Goal: Information Seeking & Learning: Find specific fact

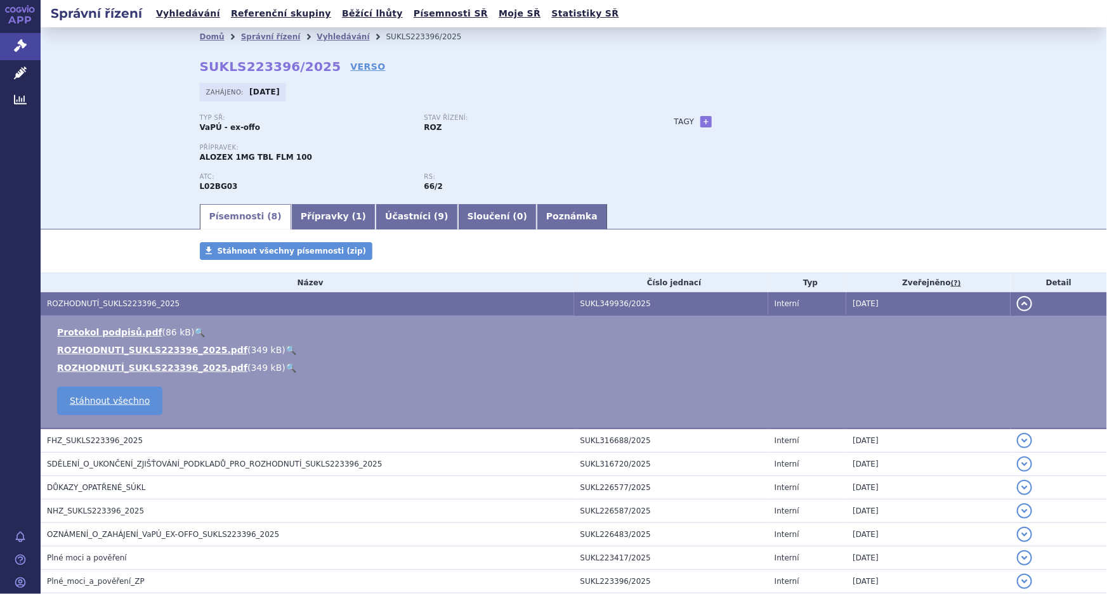
click at [594, 117] on p "Stav řízení:" at bounding box center [530, 118] width 212 height 8
drag, startPoint x: 564, startPoint y: 97, endPoint x: 674, endPoint y: 177, distance: 136.3
click at [564, 98] on div "Zahájeno: 27.06.2025" at bounding box center [574, 95] width 748 height 25
drag, startPoint x: 419, startPoint y: 116, endPoint x: 444, endPoint y: 188, distance: 75.8
click at [444, 188] on div "Typ SŘ: VaPÚ - ex-offo Stav řízení: ROZ Přípravek: ALOZEX 1MG TBL FLM 100 ATC: …" at bounding box center [424, 158] width 449 height 88
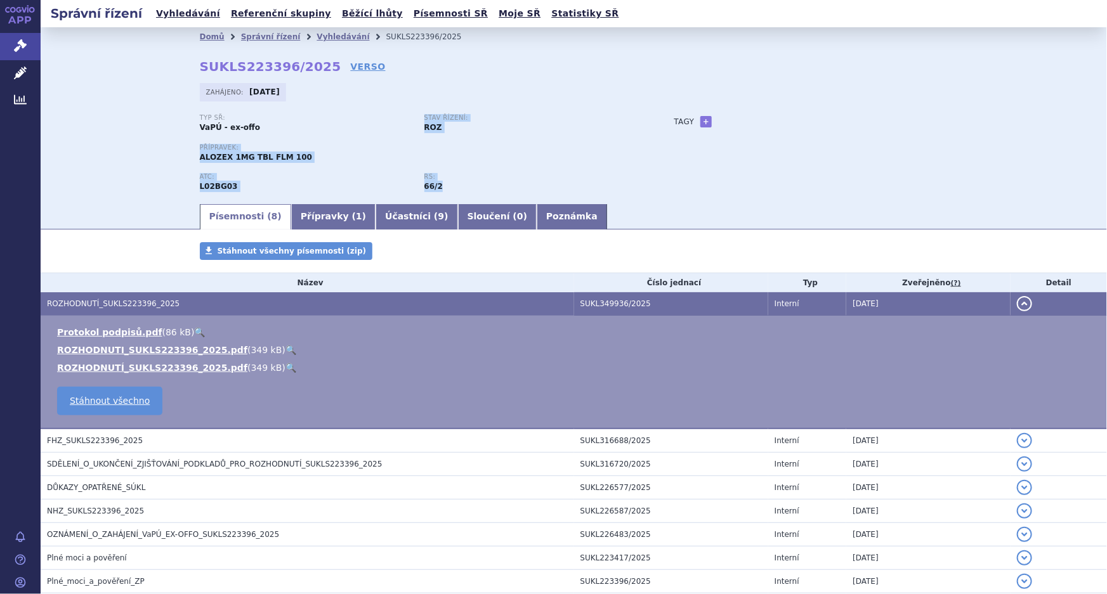
click at [464, 173] on p "RS:" at bounding box center [530, 177] width 212 height 8
drag, startPoint x: 640, startPoint y: 92, endPoint x: 745, endPoint y: 162, distance: 126.7
click at [745, 162] on div "Domů Správní řízení Vyhledávání SUKLS223396/2025 SUKLS223396/2025 VERSO Zahájen…" at bounding box center [573, 124] width 799 height 156
click at [721, 158] on div "Typ SŘ: VaPÚ - ex-offo Stav řízení: ROZ Přípravek: ALOZEX 1MG TBL FLM 100 ATC: …" at bounding box center [574, 158] width 748 height 88
click at [278, 133] on div "Typ SŘ: VaPÚ - ex-offo" at bounding box center [312, 123] width 225 height 19
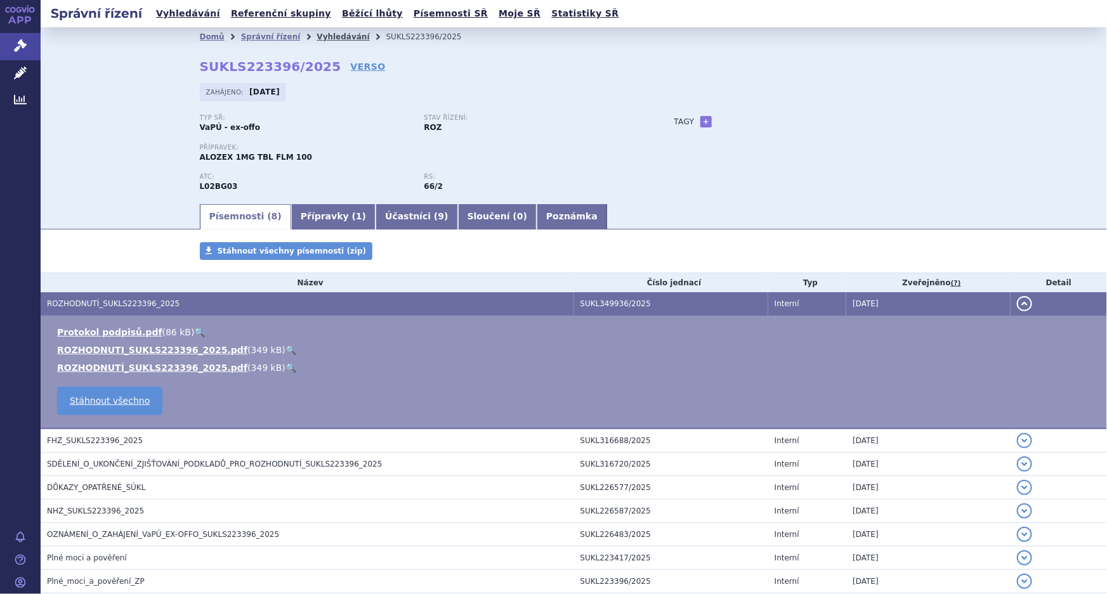
click at [317, 35] on link "Vyhledávání" at bounding box center [343, 36] width 53 height 9
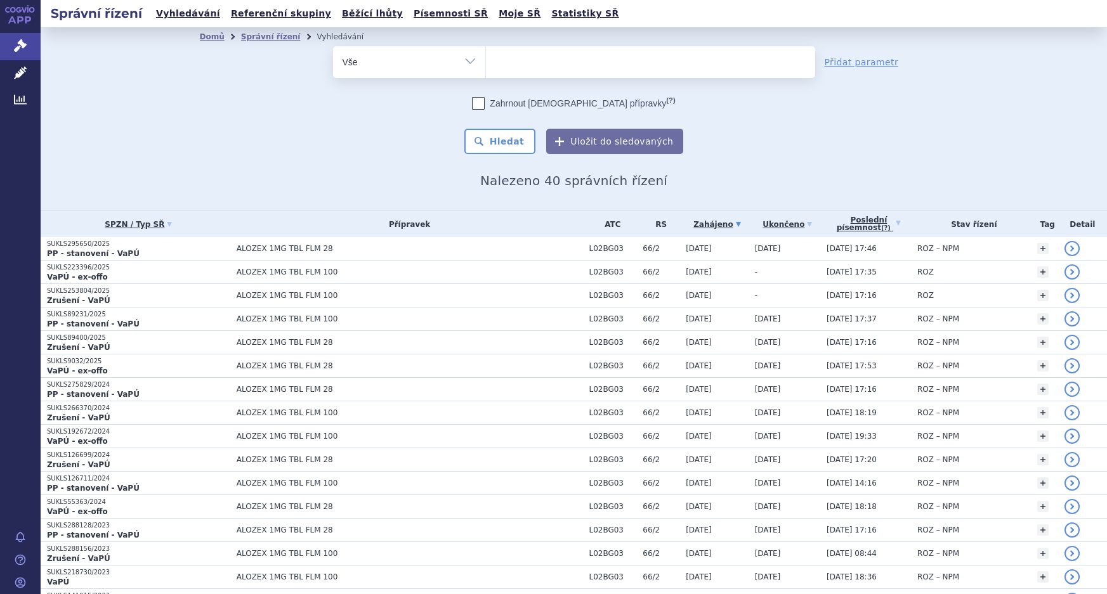
select select
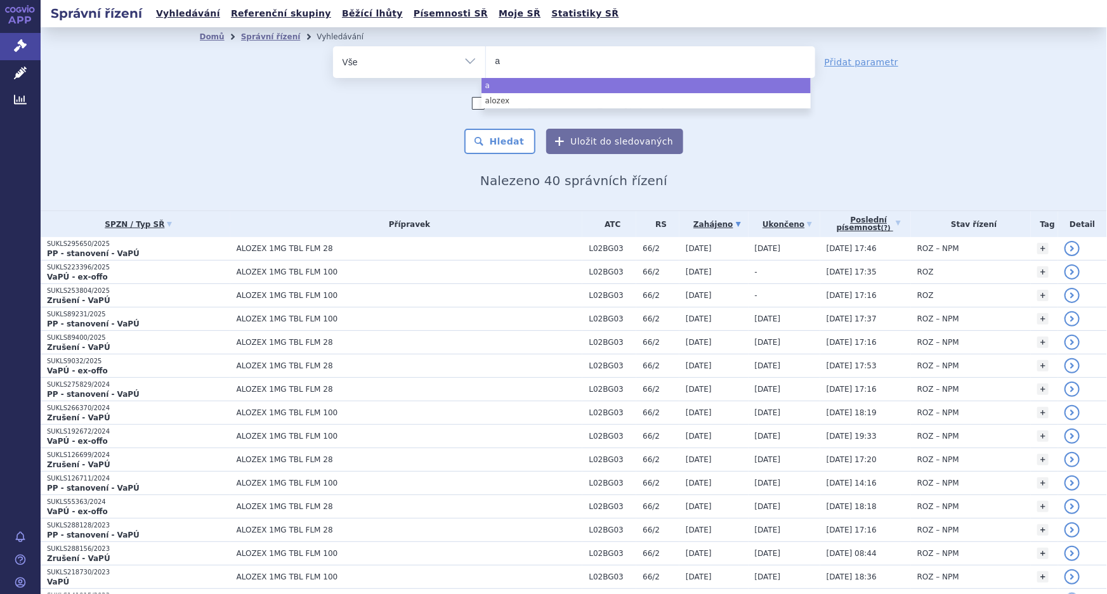
type input "af"
type input "afl"
type input "afli"
type input "aflib"
type input "afliber"
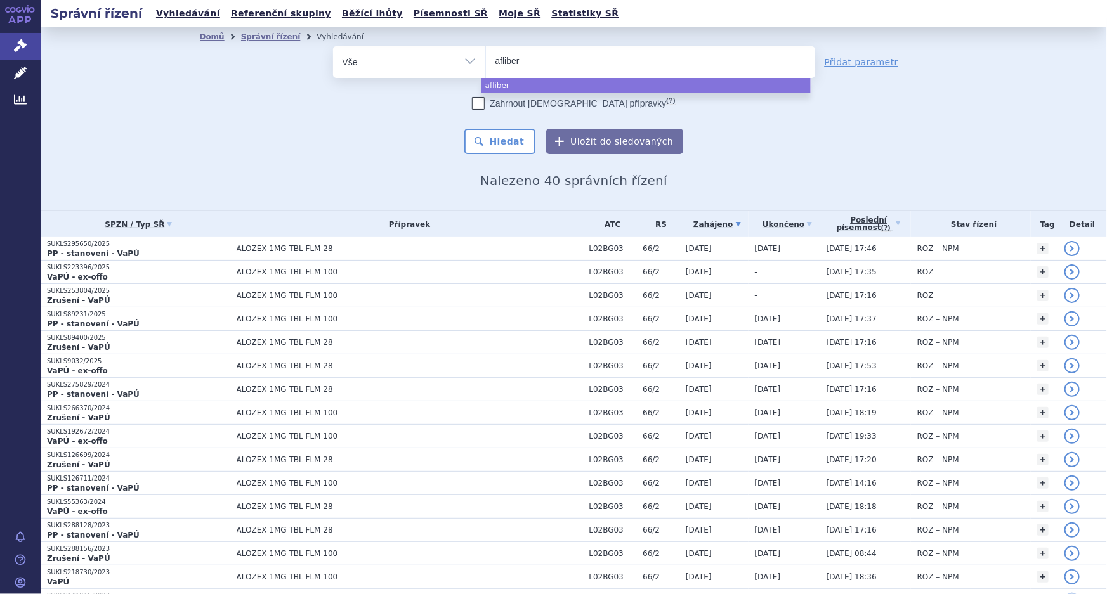
type input "afliberc"
type input "afliberce"
type input "aflibercept"
select select "aflibercept"
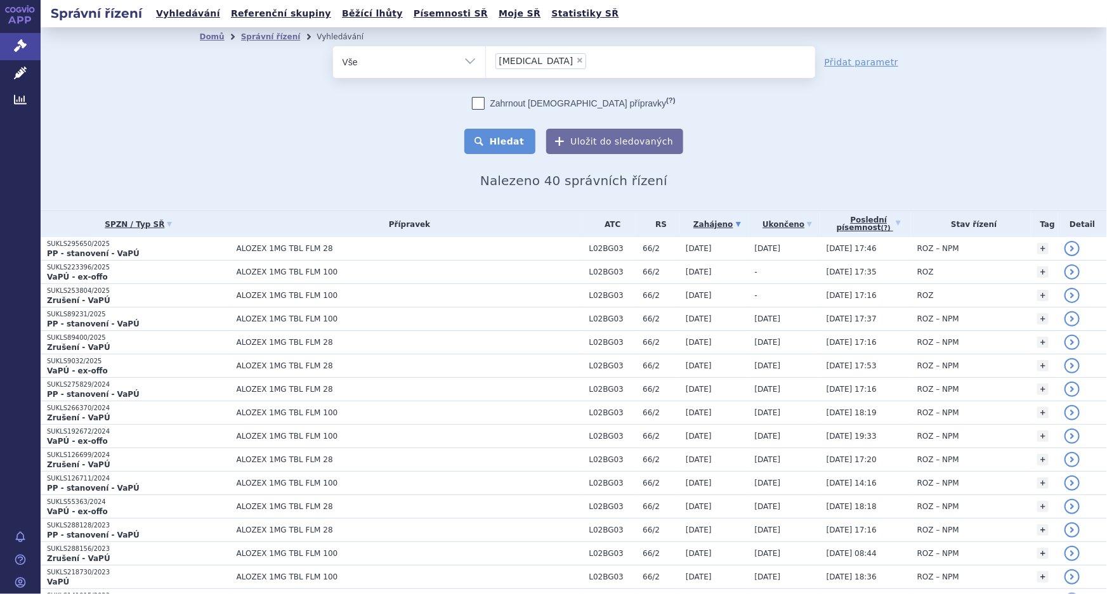
click at [507, 138] on button "Hledat" at bounding box center [500, 141] width 72 height 25
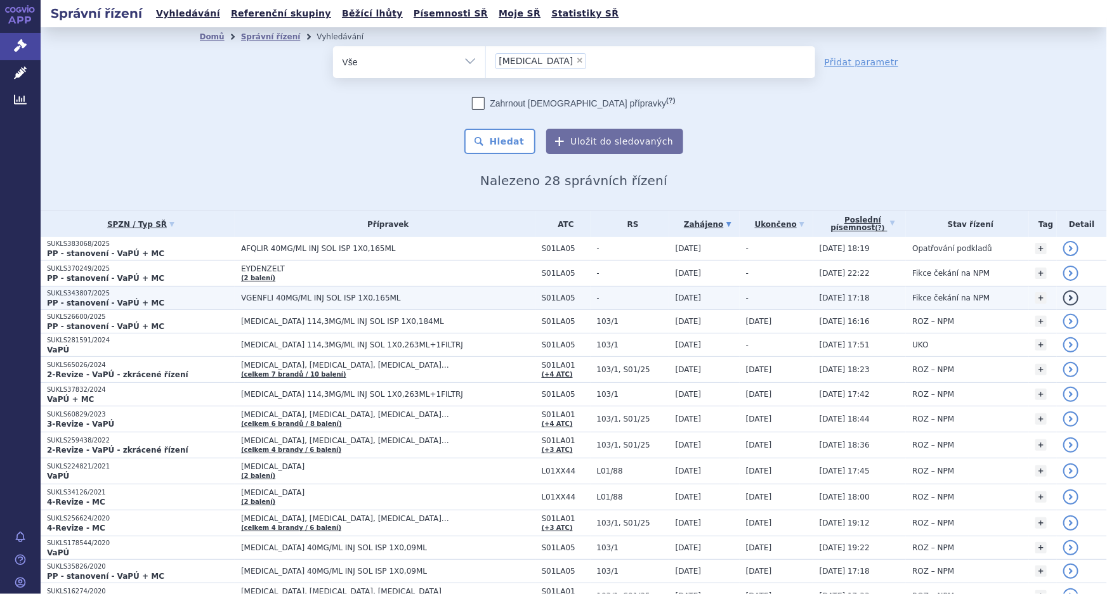
click at [309, 300] on span "VGENFLI 40MG/ML INJ SOL ISP 1X0,165ML" at bounding box center [388, 298] width 294 height 9
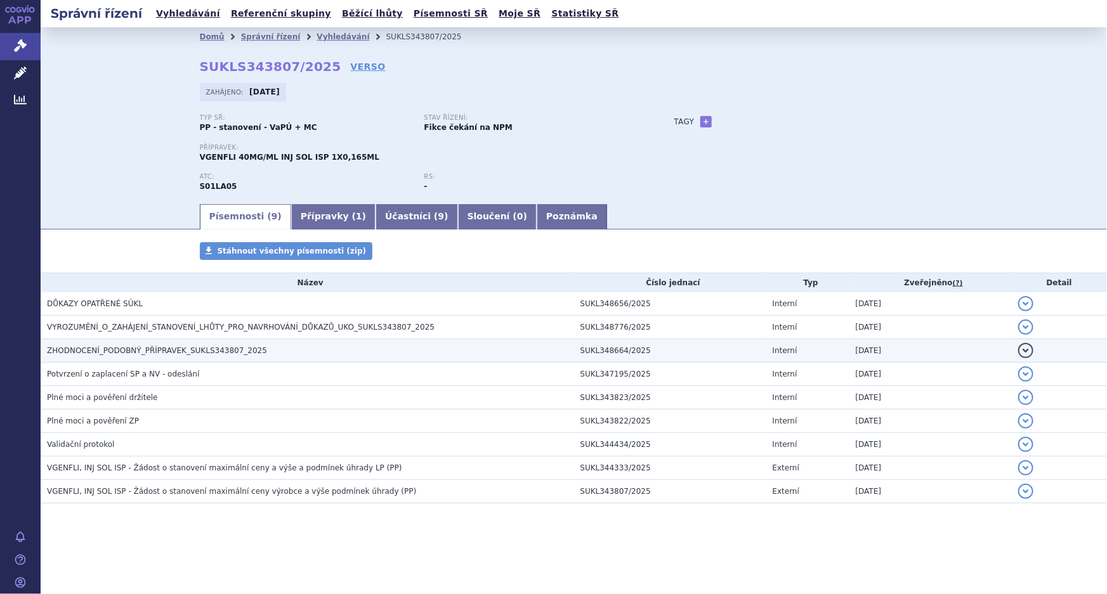
click at [208, 352] on span "ZHODNOCENÍ_PODOBNÝ_PŘÍPRAVEK_SUKLS343807_2025" at bounding box center [157, 350] width 220 height 9
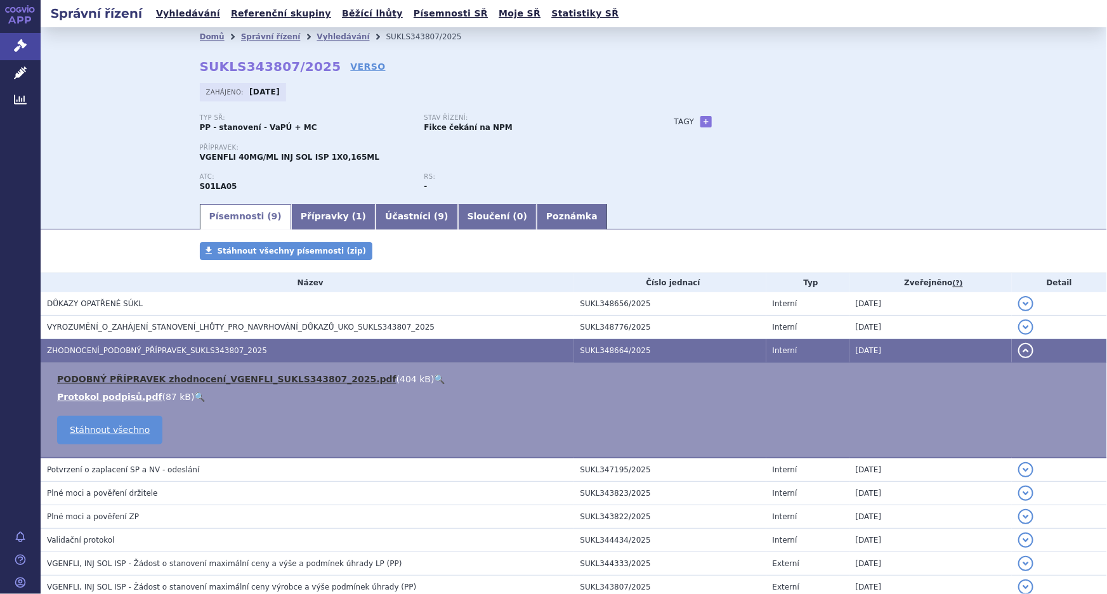
click at [203, 380] on link "PODOBNÝ PŘÍPRAVEK zhodnocení_VGENFLI_SUKLS343807_2025.pdf" at bounding box center [226, 379] width 339 height 10
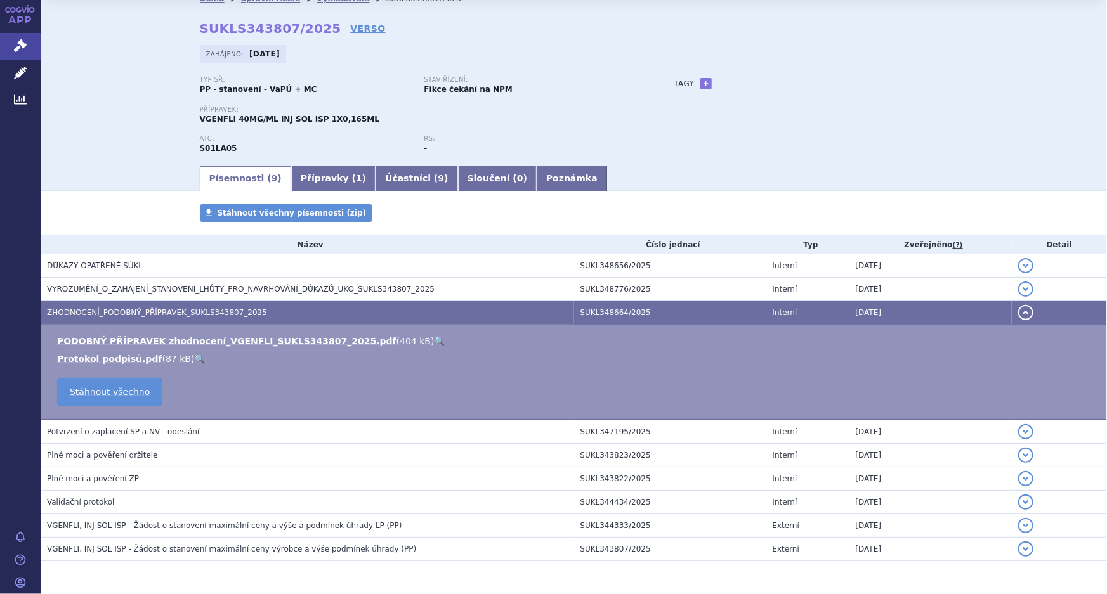
scroll to position [57, 0]
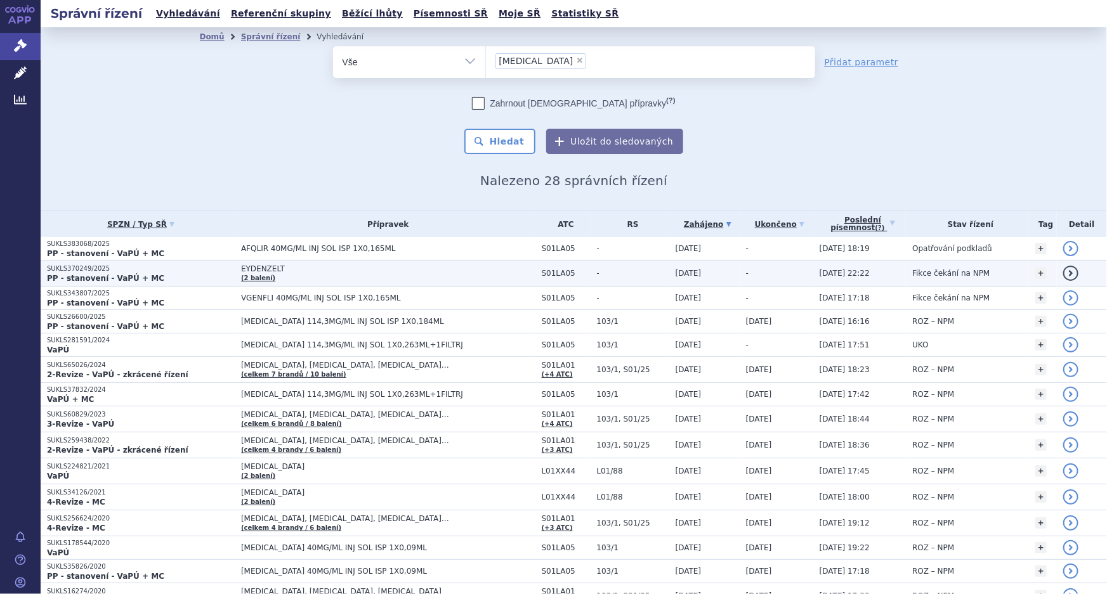
drag, startPoint x: 275, startPoint y: 268, endPoint x: 1061, endPoint y: 268, distance: 785.9
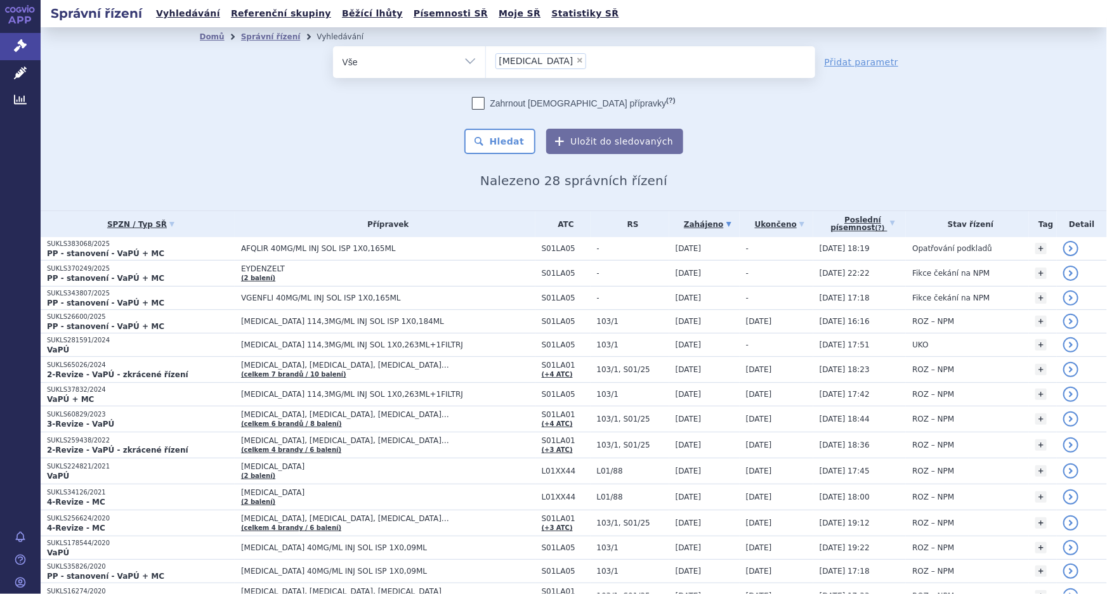
click at [226, 156] on div "Domů Správní řízení Vyhledávání Vyhledávání ve správních řízeních odstranit Vše…" at bounding box center [573, 117] width 799 height 142
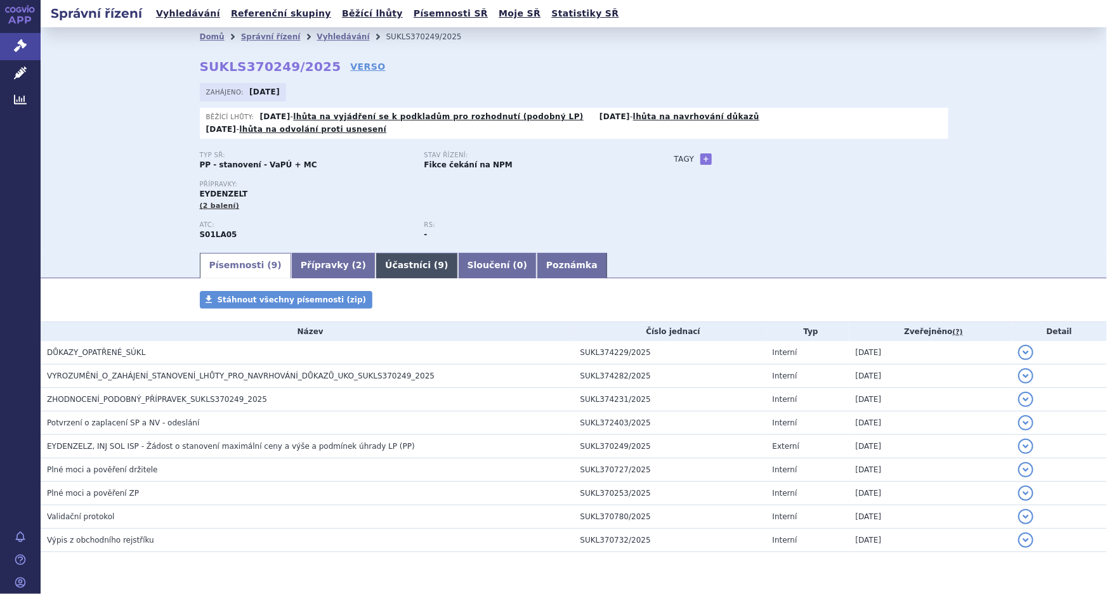
click at [386, 253] on link "Účastníci ( 9 )" at bounding box center [417, 265] width 82 height 25
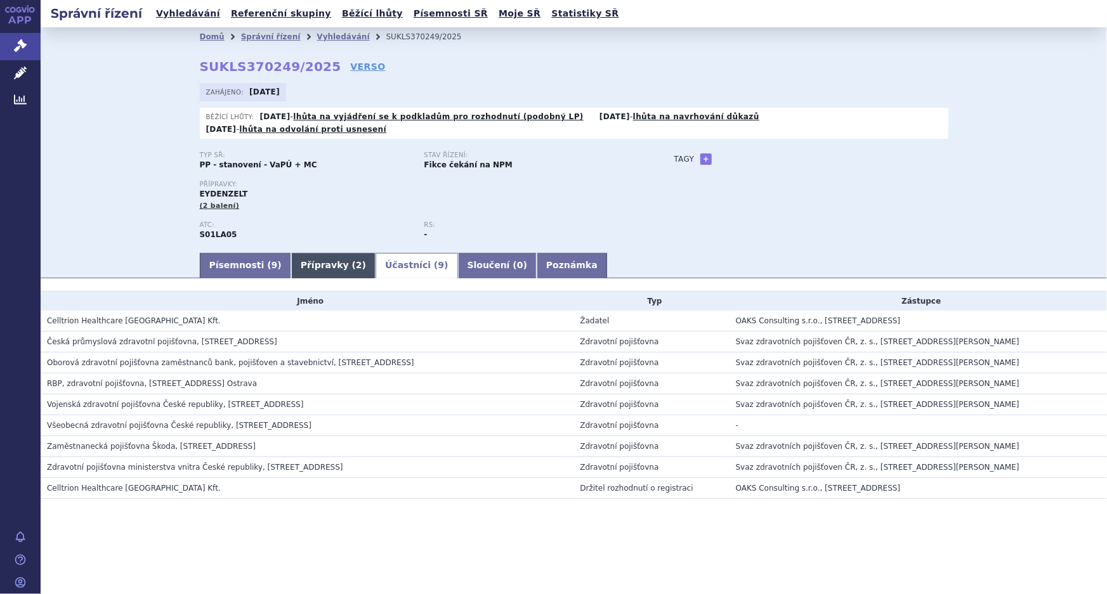
click at [317, 253] on link "Přípravky ( 2 )" at bounding box center [333, 265] width 84 height 25
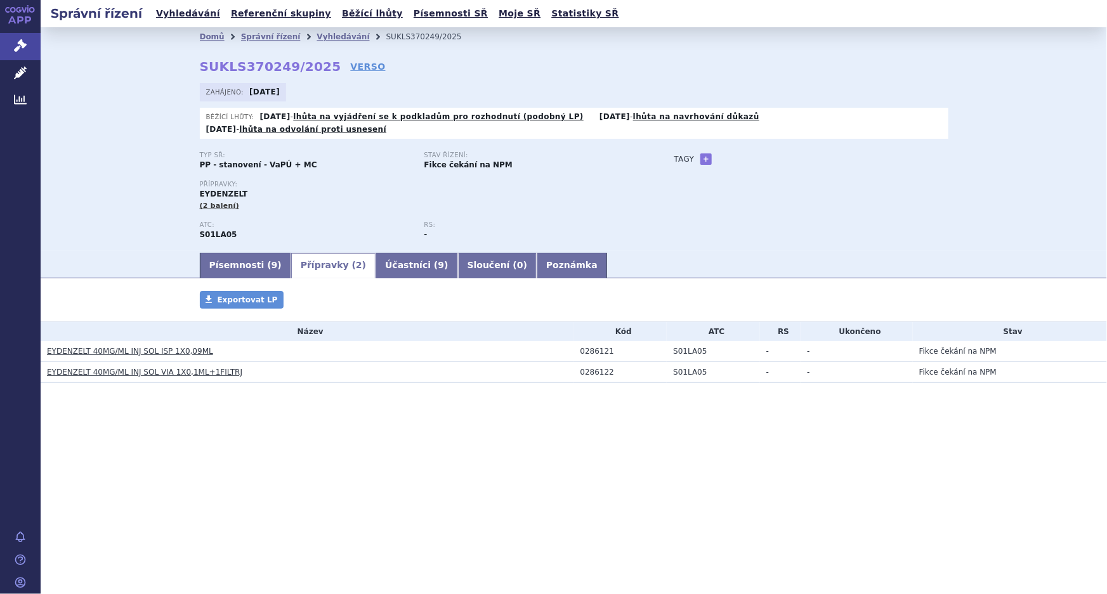
click at [932, 169] on div "Typ SŘ: PP - stanovení - VaPÚ + MC Stav řízení: Fikce čekání na NPM Přípravky: …" at bounding box center [574, 202] width 748 height 100
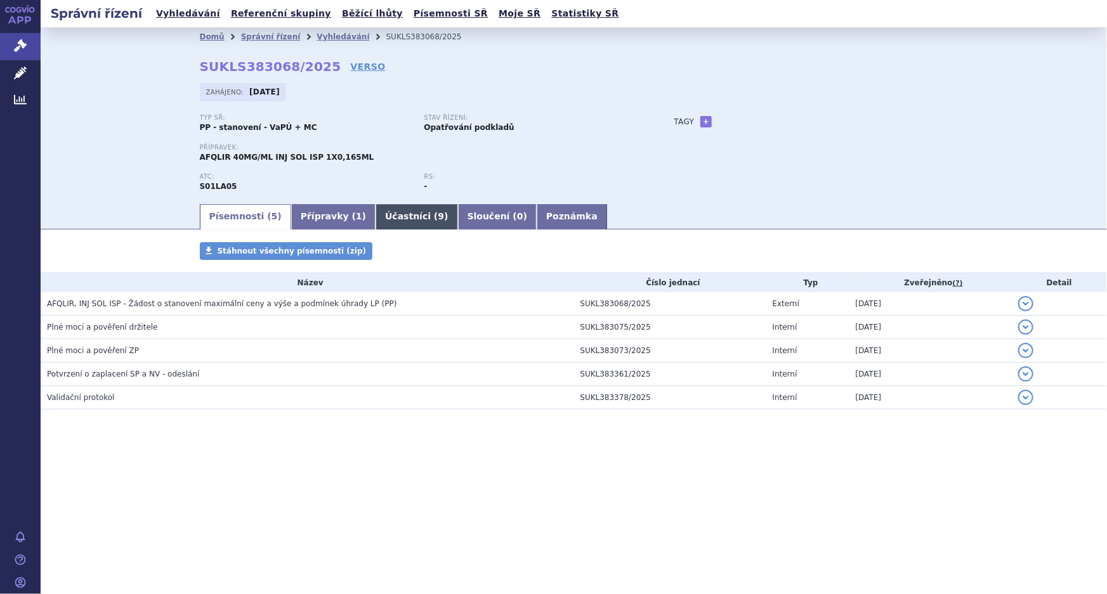
drag, startPoint x: 0, startPoint y: 0, endPoint x: 370, endPoint y: 218, distance: 429.9
click at [376, 218] on link "Účastníci ( 9 )" at bounding box center [417, 216] width 82 height 25
